Goal: Transaction & Acquisition: Register for event/course

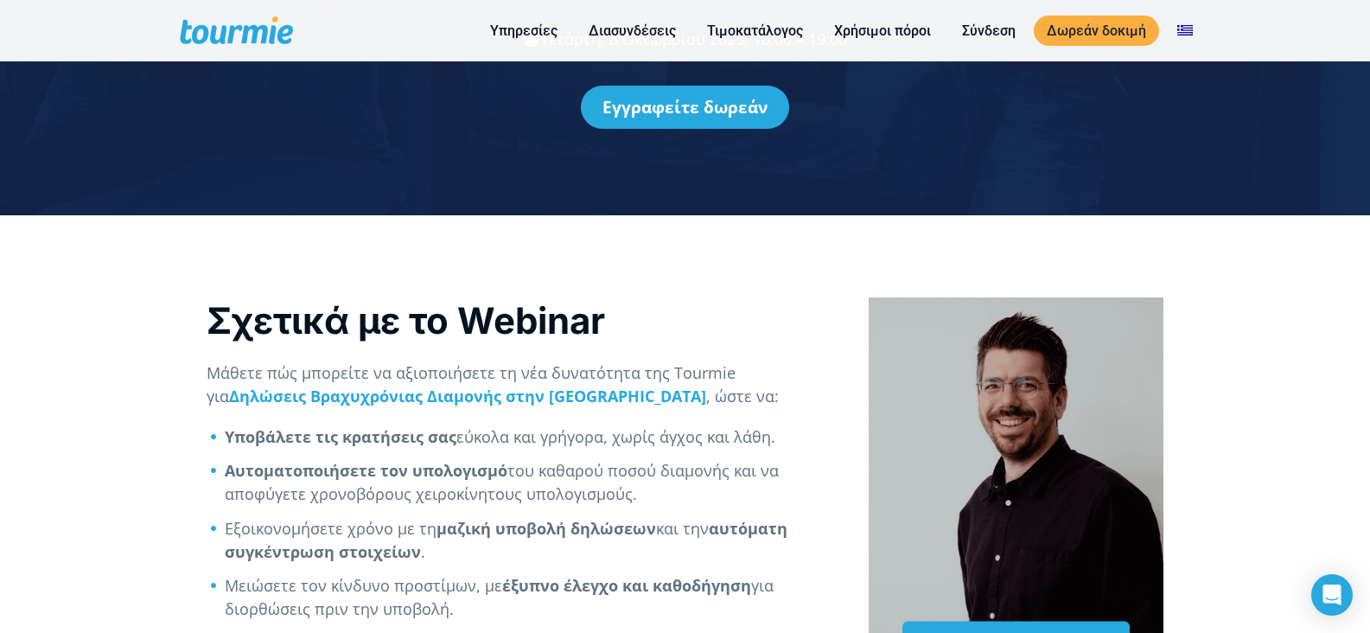
scroll to position [266, 0]
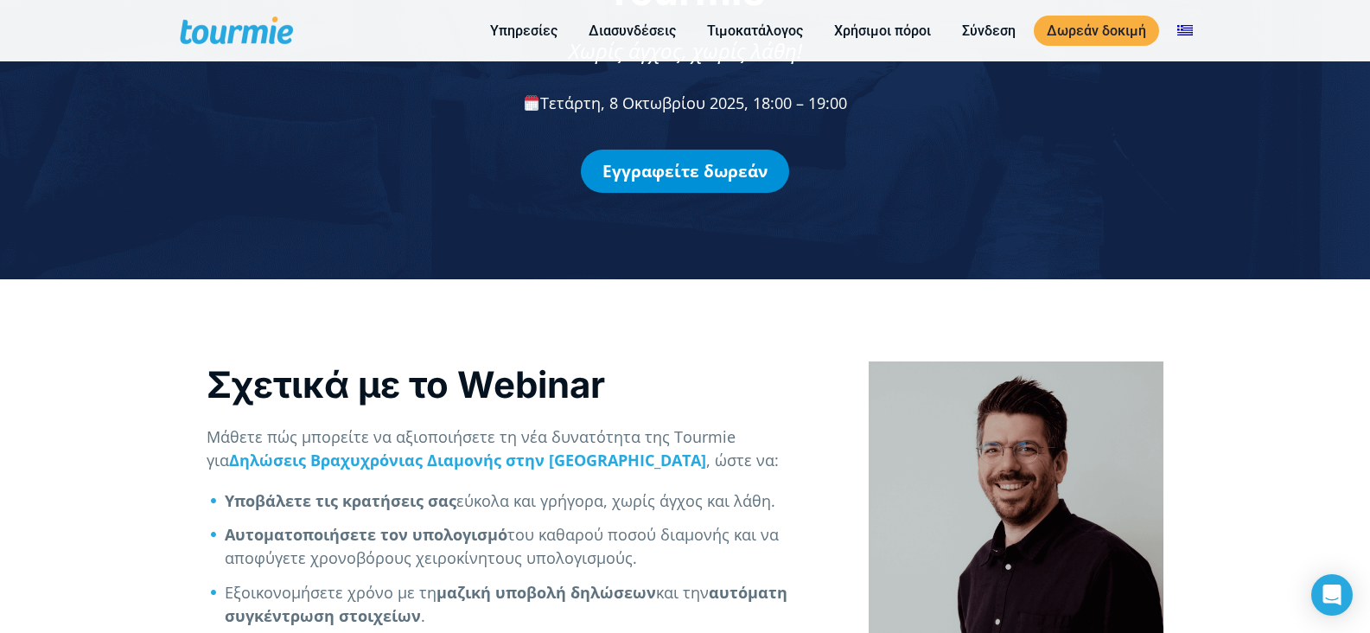
click at [670, 149] on link "Εγγραφείτε δωρεάν" at bounding box center [685, 170] width 208 height 43
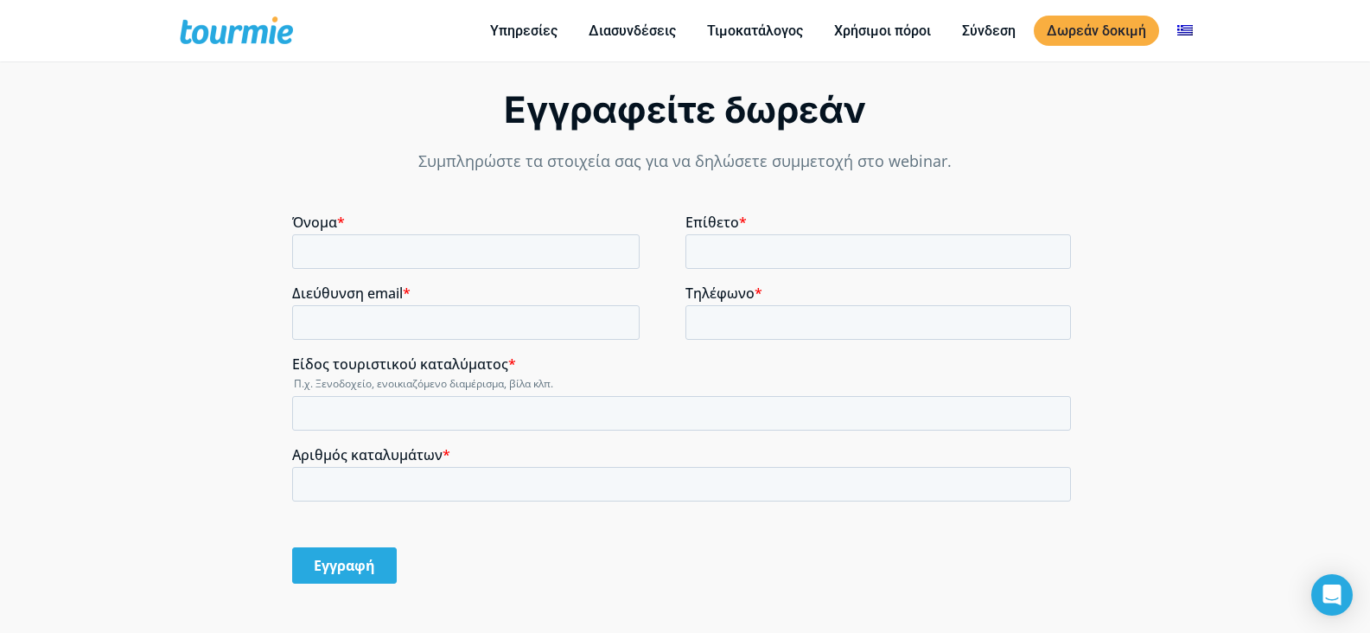
scroll to position [1190, 0]
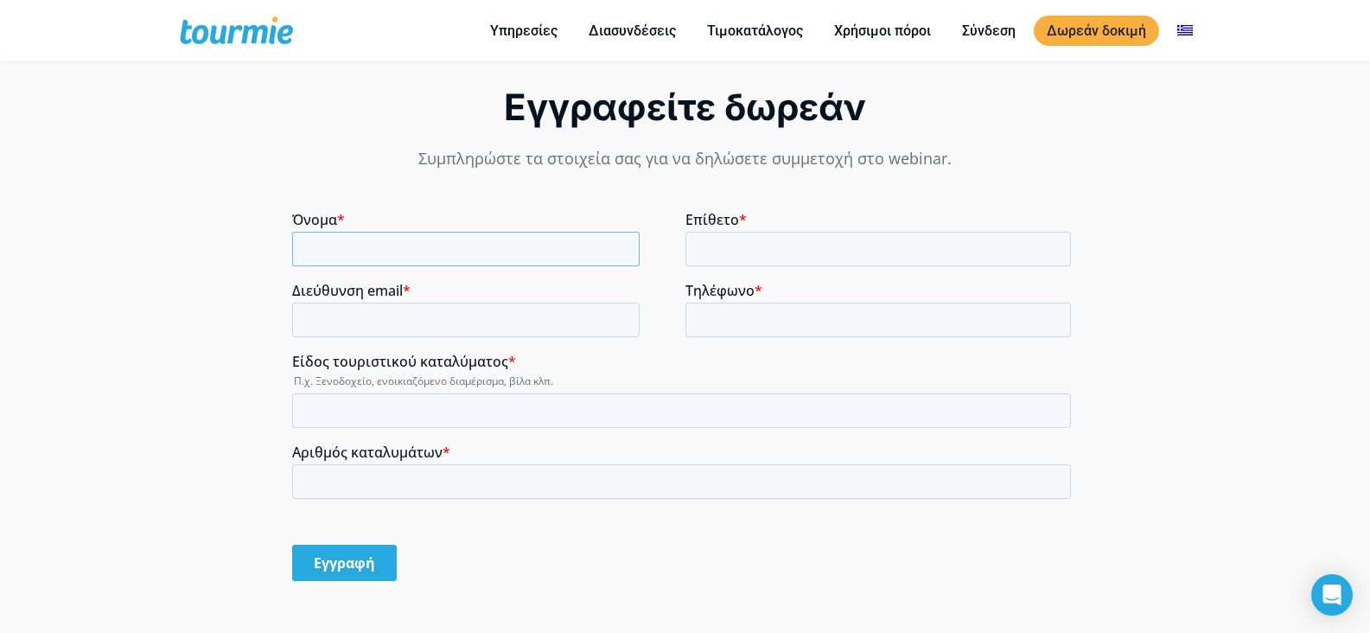
click at [550, 252] on input "Όνομα *" at bounding box center [465, 249] width 347 height 35
type input "[PERSON_NAME]"
click at [588, 327] on input "Διεύθυνση email *" at bounding box center [465, 319] width 347 height 35
type input "[EMAIL_ADDRESS][PERSON_NAME][DOMAIN_NAME]"
click at [750, 324] on input "Τηλέφωνο *" at bounding box center [878, 319] width 386 height 35
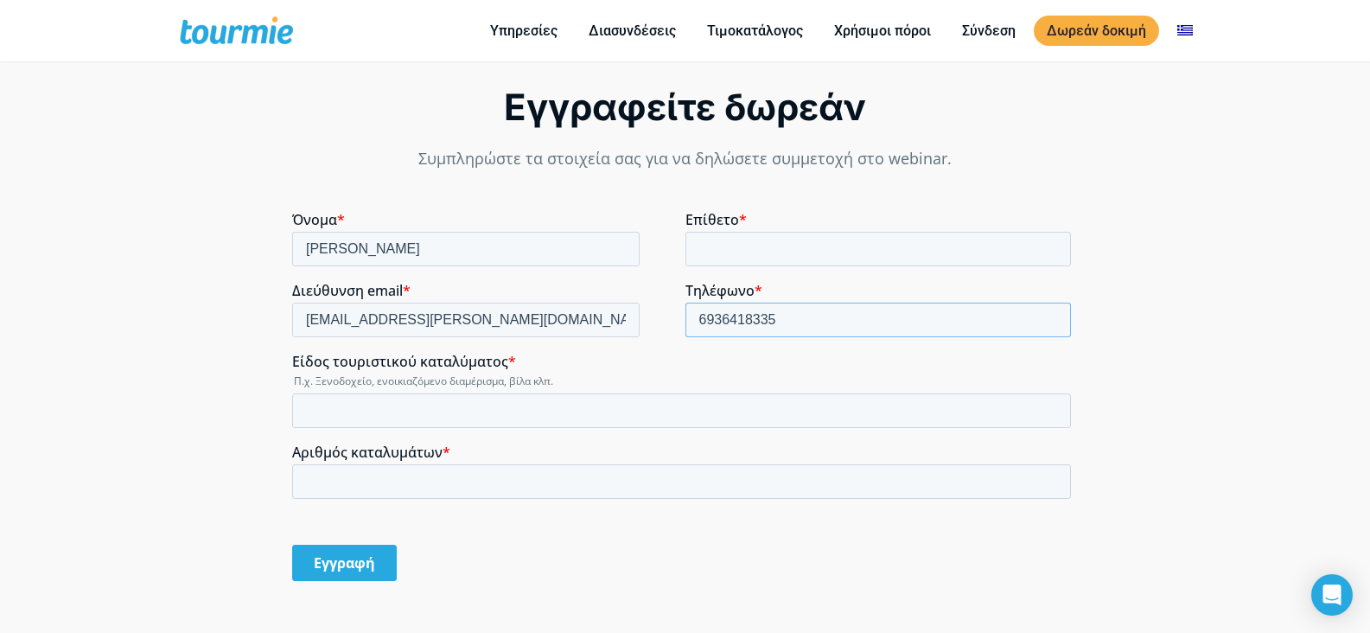
type input "6936418335"
click at [567, 417] on input "Είδος τουριστικού καταλύματος *" at bounding box center [681, 410] width 779 height 35
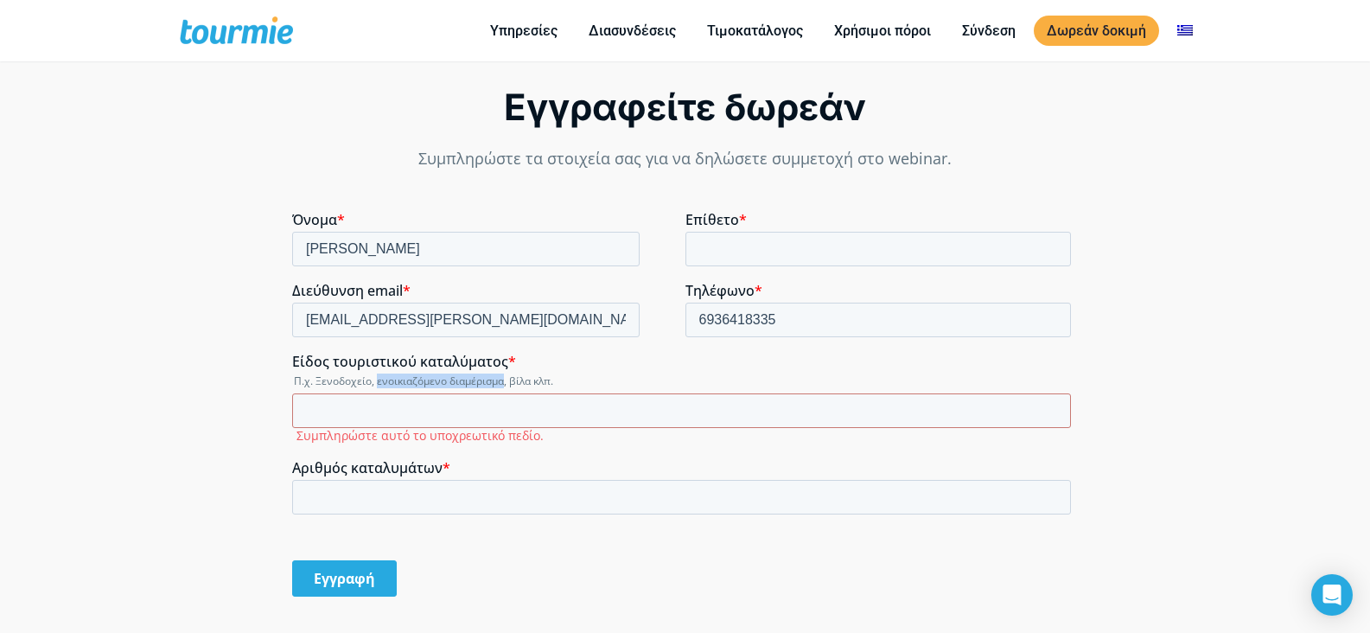
drag, startPoint x: 378, startPoint y: 375, endPoint x: 504, endPoint y: 374, distance: 126.2
click at [504, 374] on legend "Π.χ. Ξενοδοχείο, ενοικιαζόμενο διαμέρισμα, βίλα κλπ." at bounding box center [685, 380] width 786 height 15
copy legend "ενοικιαζόμενο διαμέρισμα"
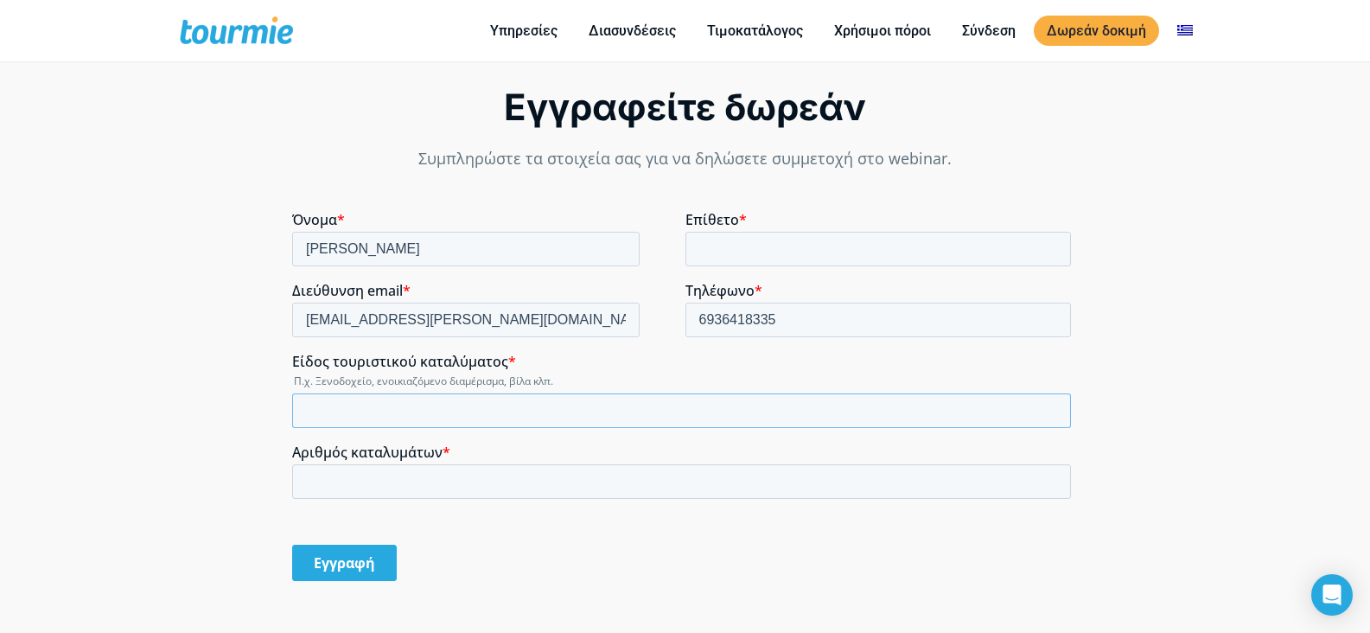
click at [471, 403] on input "Είδος τουριστικού καταλύματος *" at bounding box center [681, 410] width 779 height 35
paste input "ενοικιαζόμενο διαμέρισμα"
type input "ενοικιαζόμενο διαμέρισμα"
click at [400, 485] on input "Αριθμός καταλυμάτων *" at bounding box center [681, 481] width 779 height 35
type input "40"
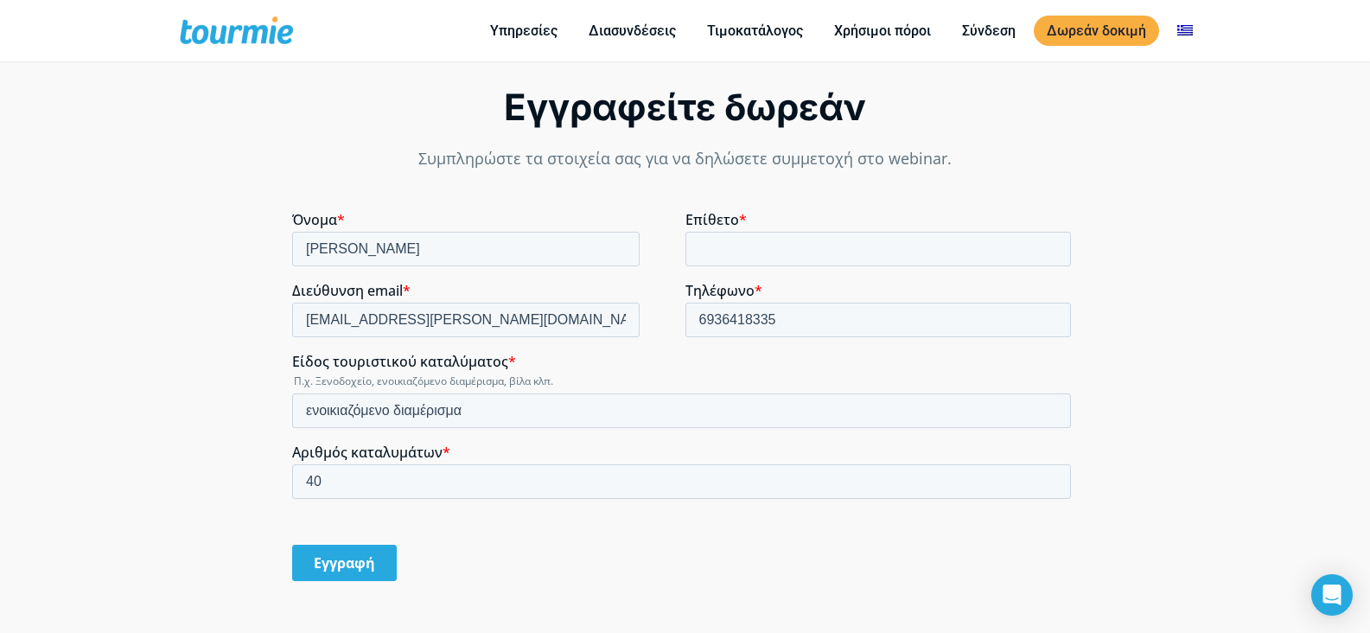
click at [364, 553] on input "Εγγραφή" at bounding box center [344, 562] width 105 height 36
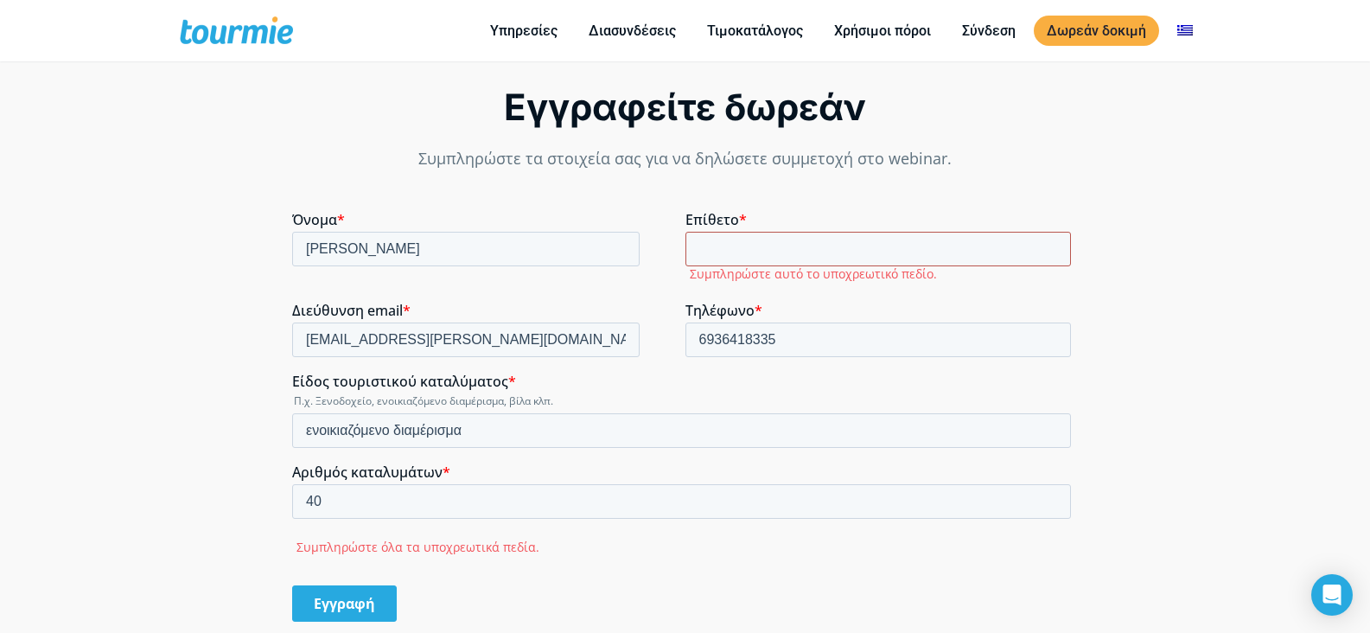
click at [773, 258] on input "Επίθετο *" at bounding box center [878, 249] width 386 height 35
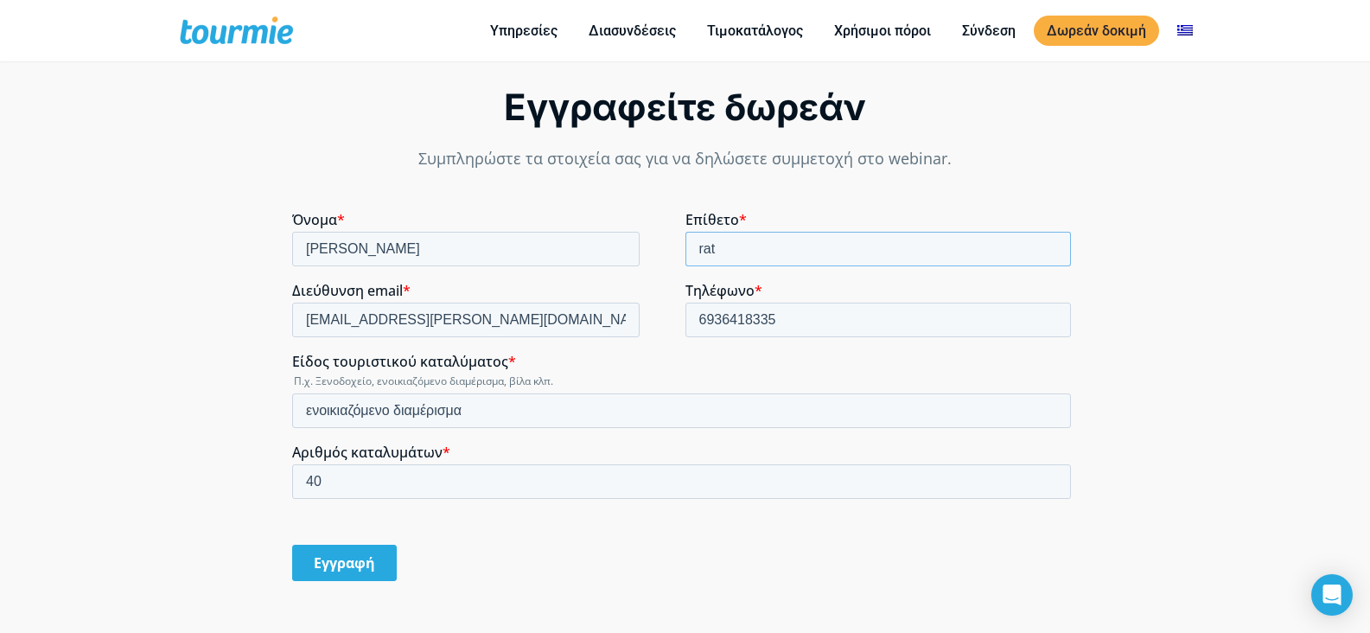
type input "rat"
click at [696, 532] on div "Εγγραφή" at bounding box center [685, 563] width 786 height 66
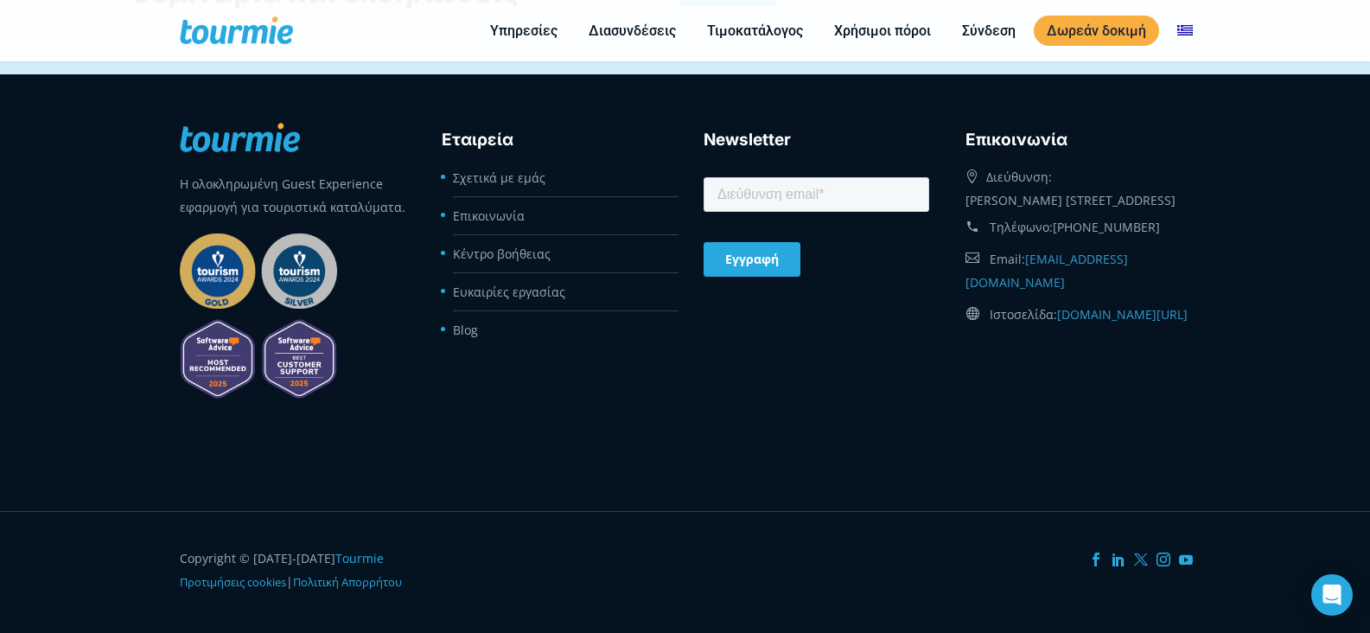
scroll to position [1525, 0]
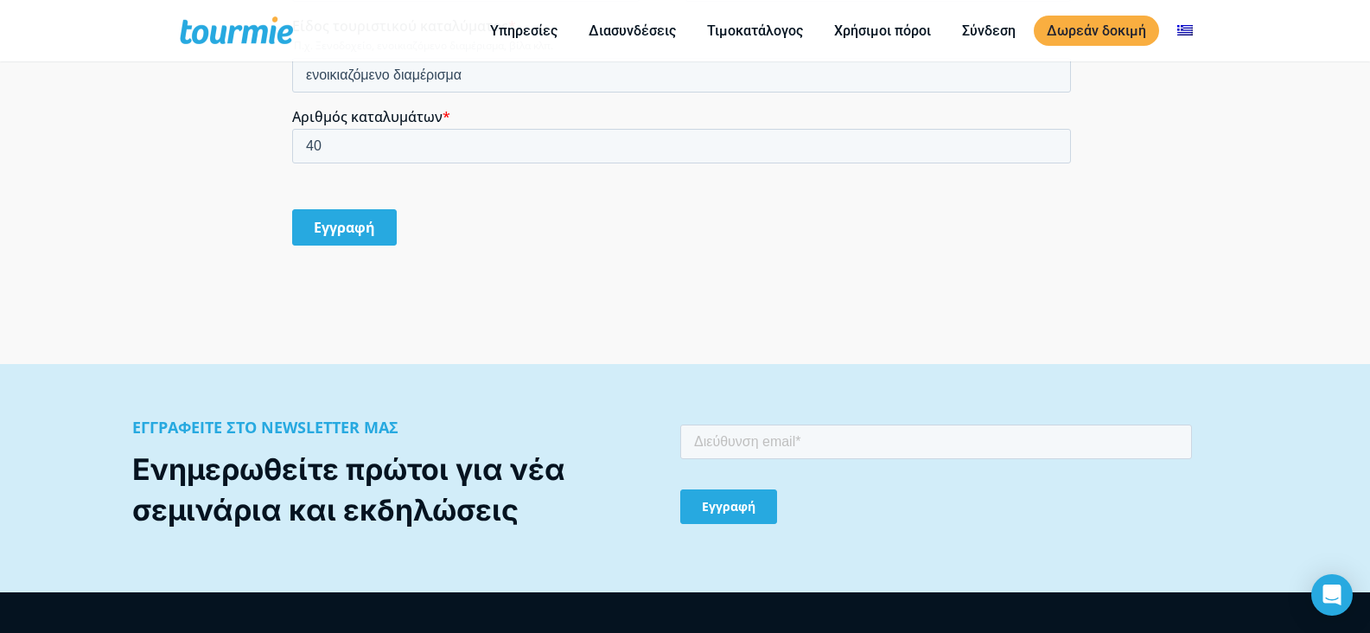
click at [376, 234] on input "Εγγραφή" at bounding box center [344, 228] width 105 height 36
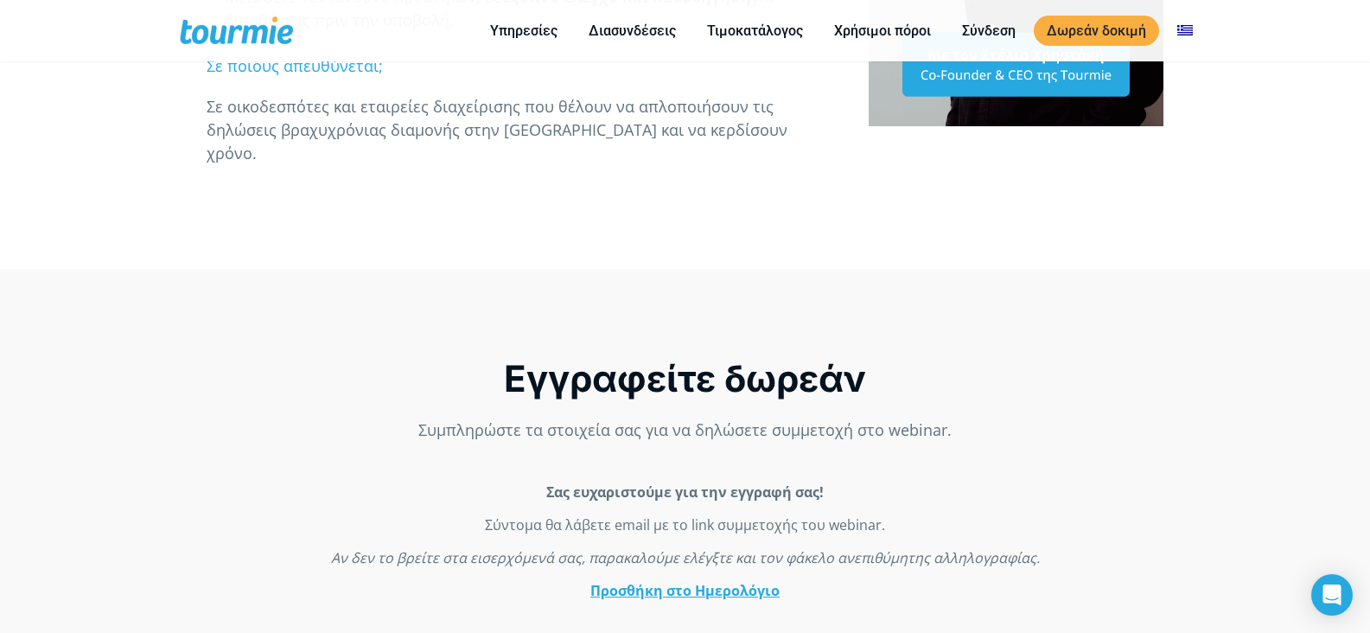
scroll to position [920, 0]
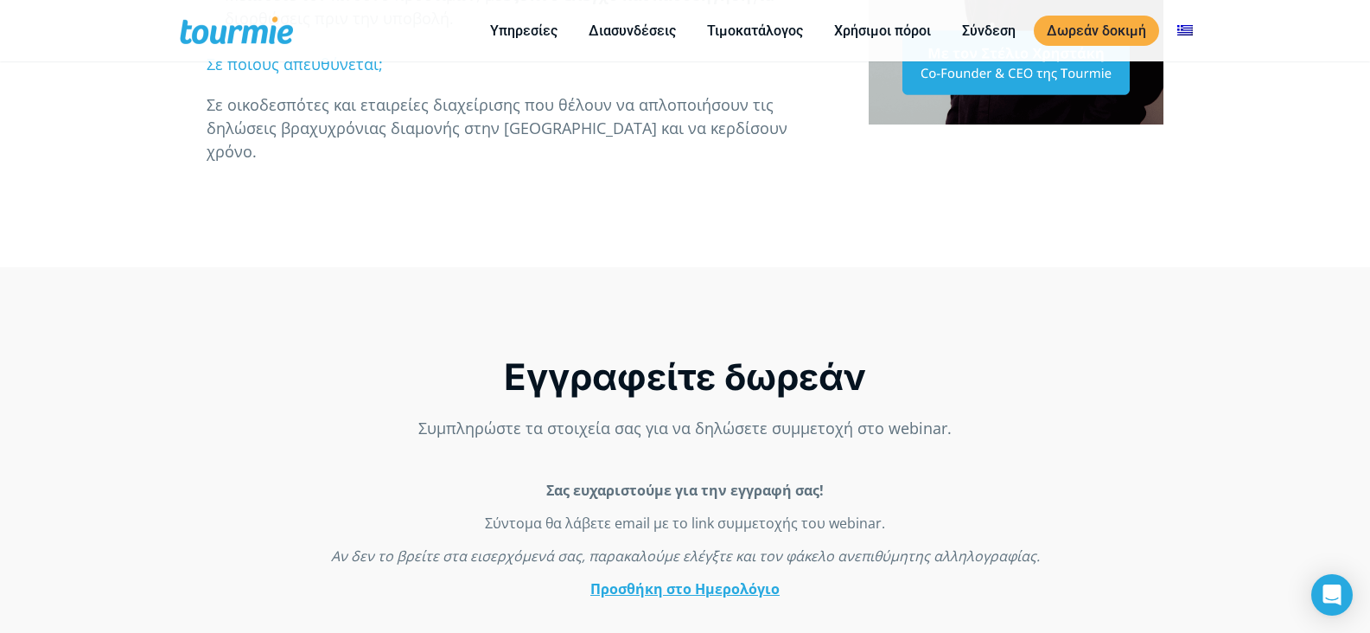
click at [685, 584] on link "Προσθήκη στο Ημερολόγιο" at bounding box center [684, 588] width 189 height 19
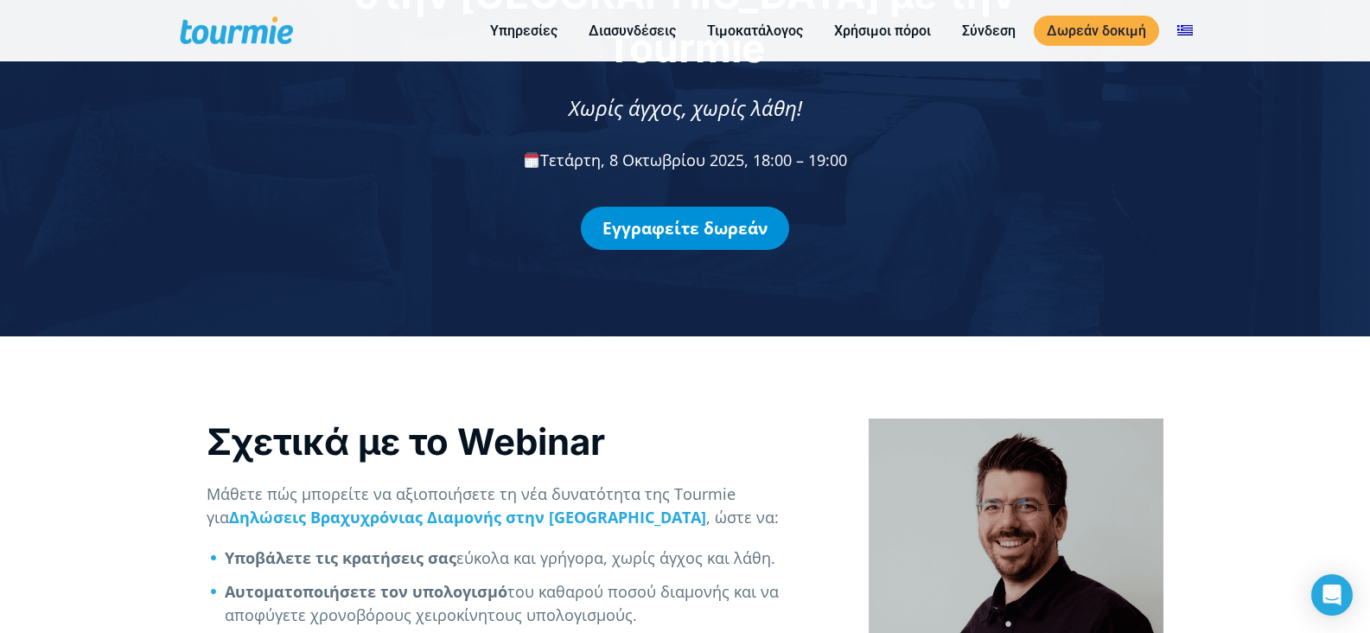
scroll to position [200, 0]
